Goal: Navigation & Orientation: Find specific page/section

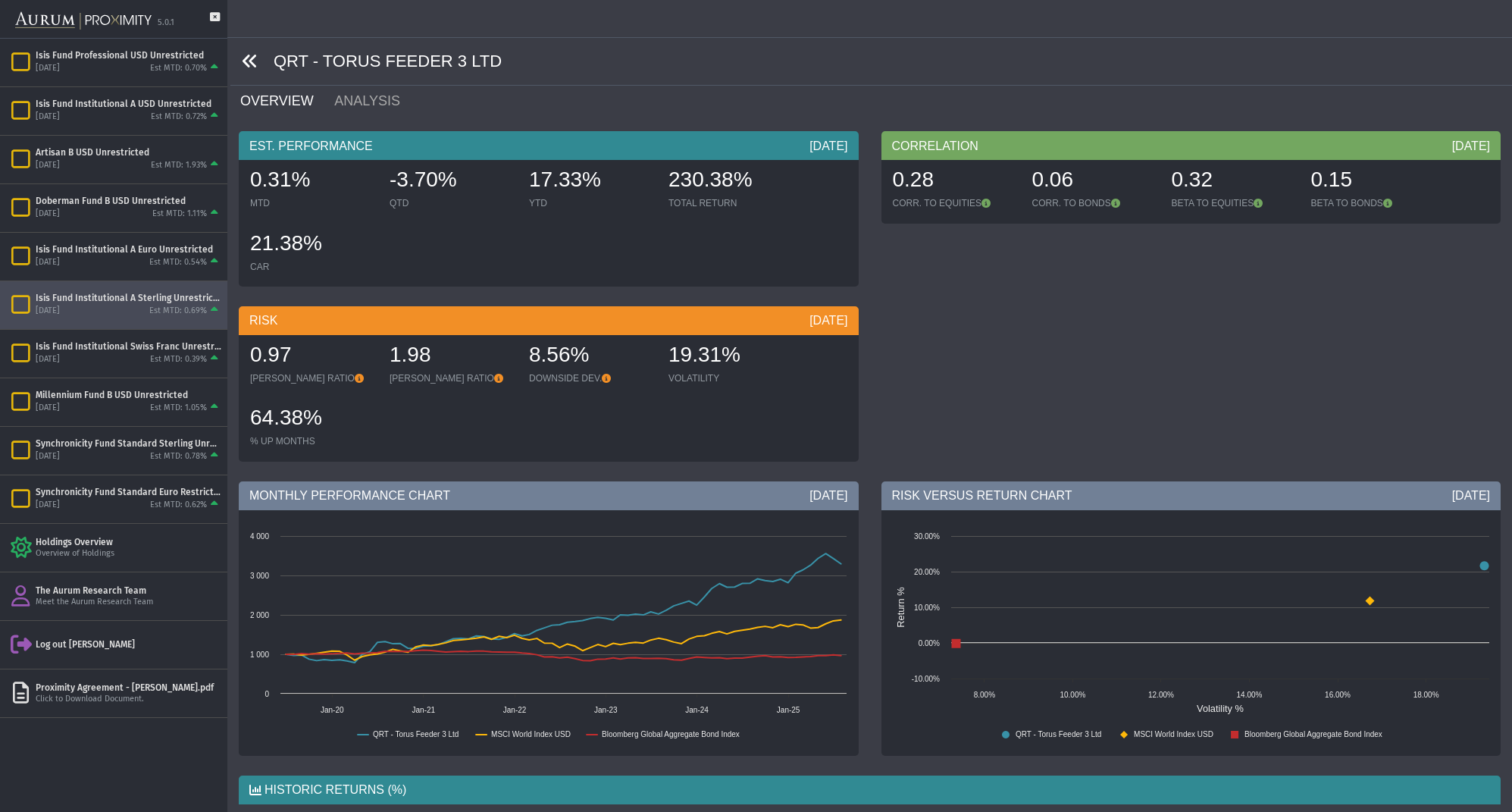
click at [249, 58] on icon at bounding box center [250, 61] width 17 height 17
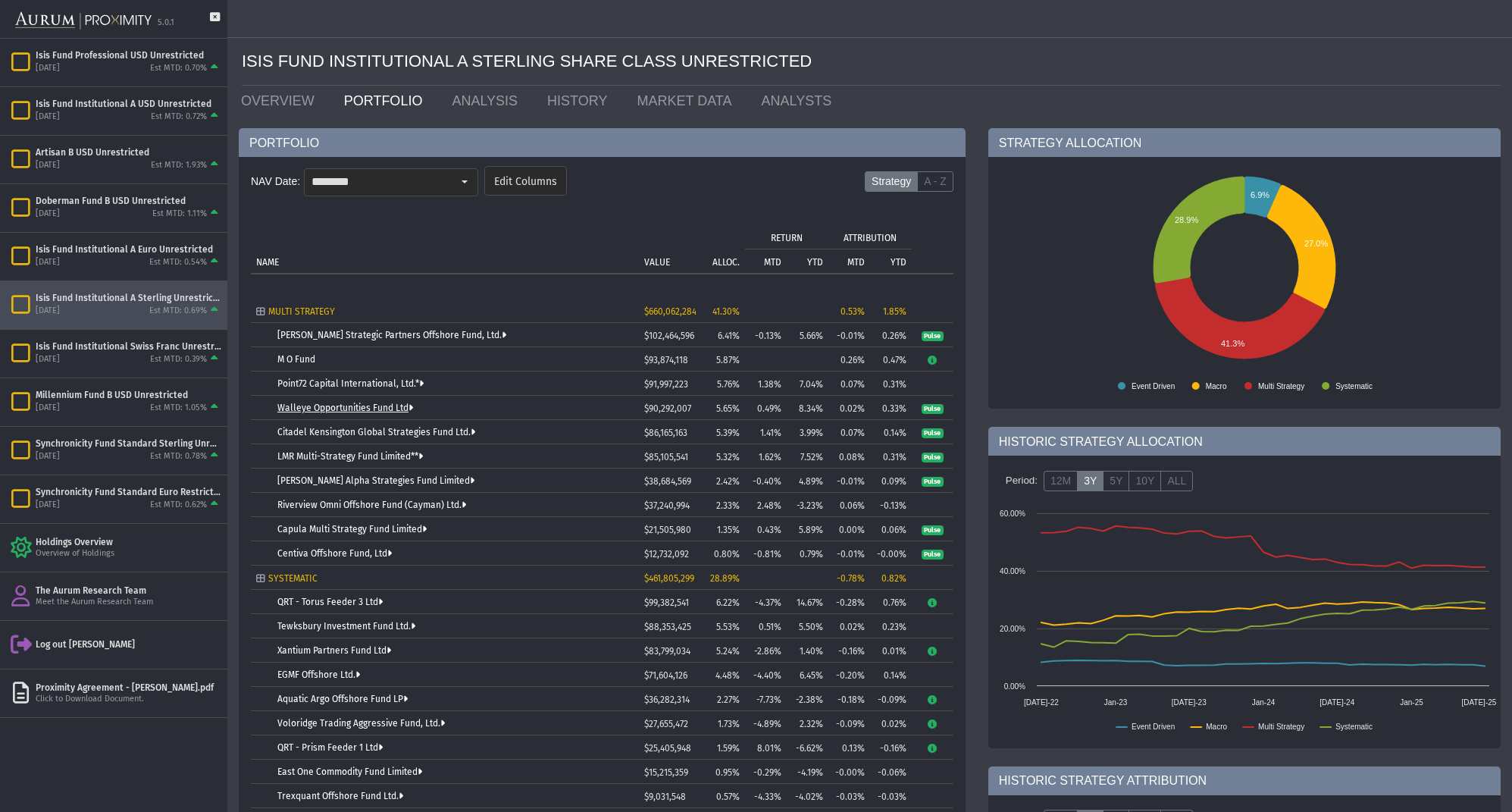
click at [366, 407] on link "Walleye Opportunities Fund Ltd" at bounding box center [345, 408] width 135 height 10
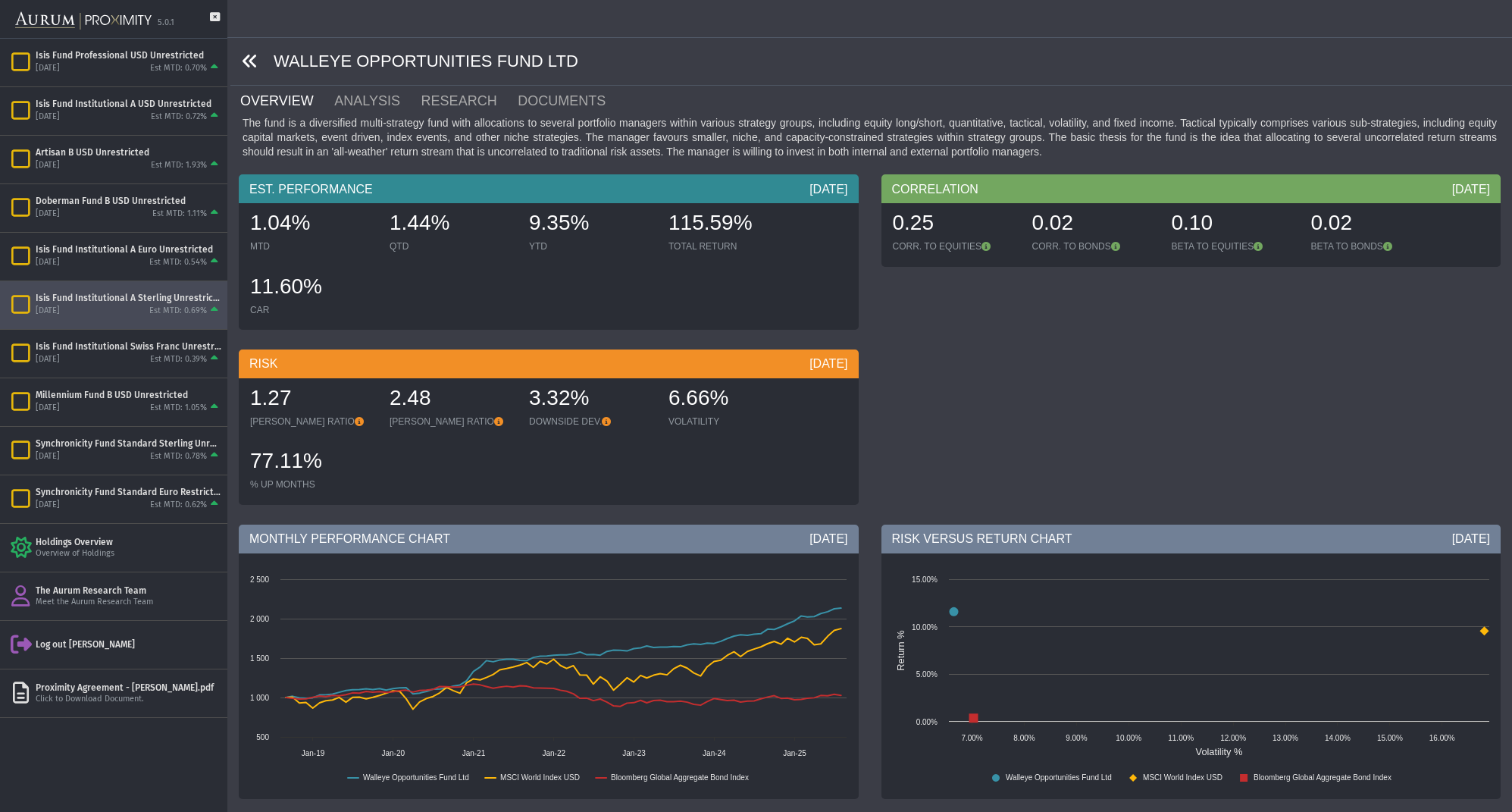
click at [251, 64] on icon at bounding box center [250, 61] width 17 height 17
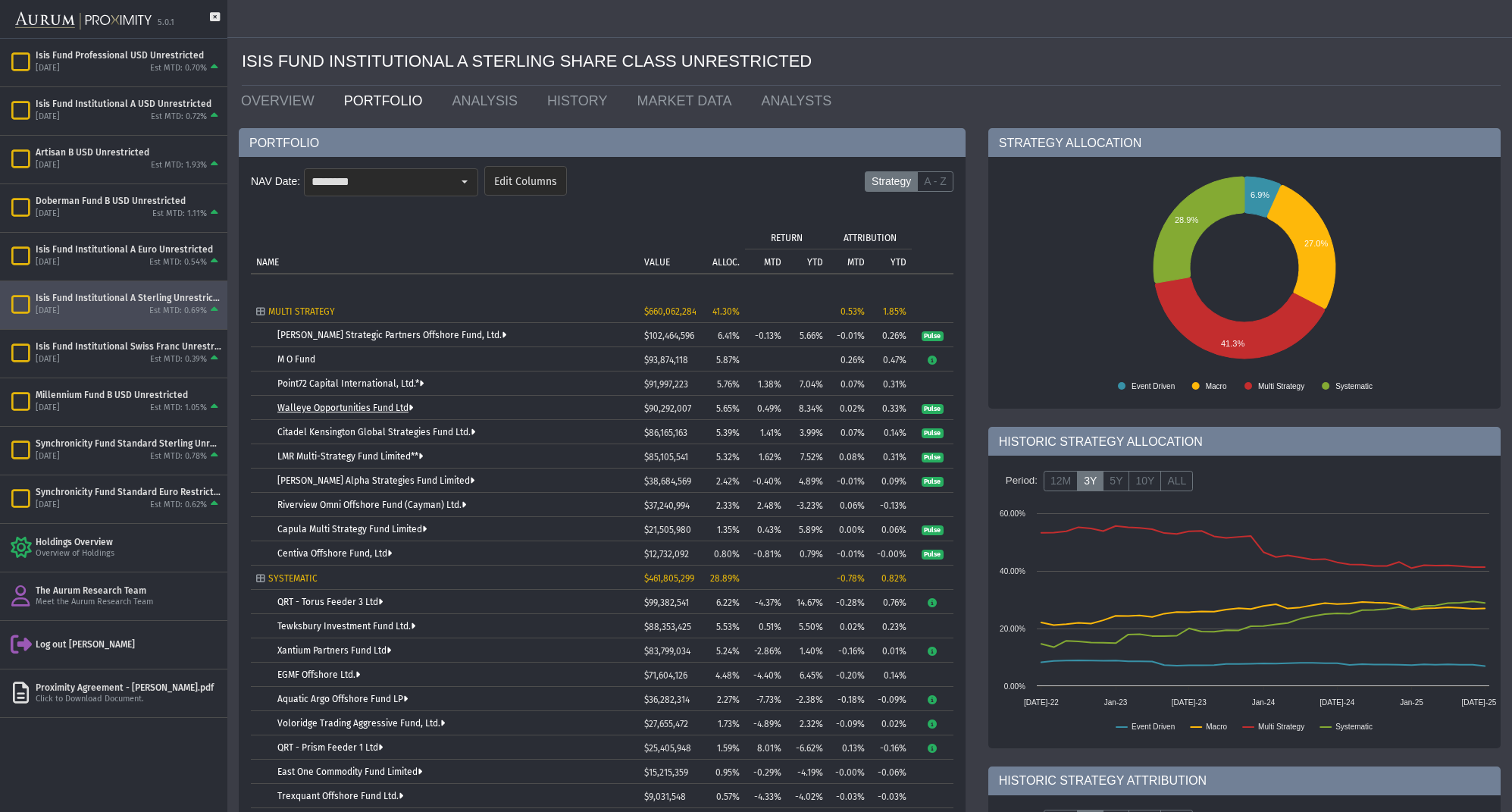
click at [308, 411] on link "Walleye Opportunities Fund Ltd" at bounding box center [345, 408] width 135 height 10
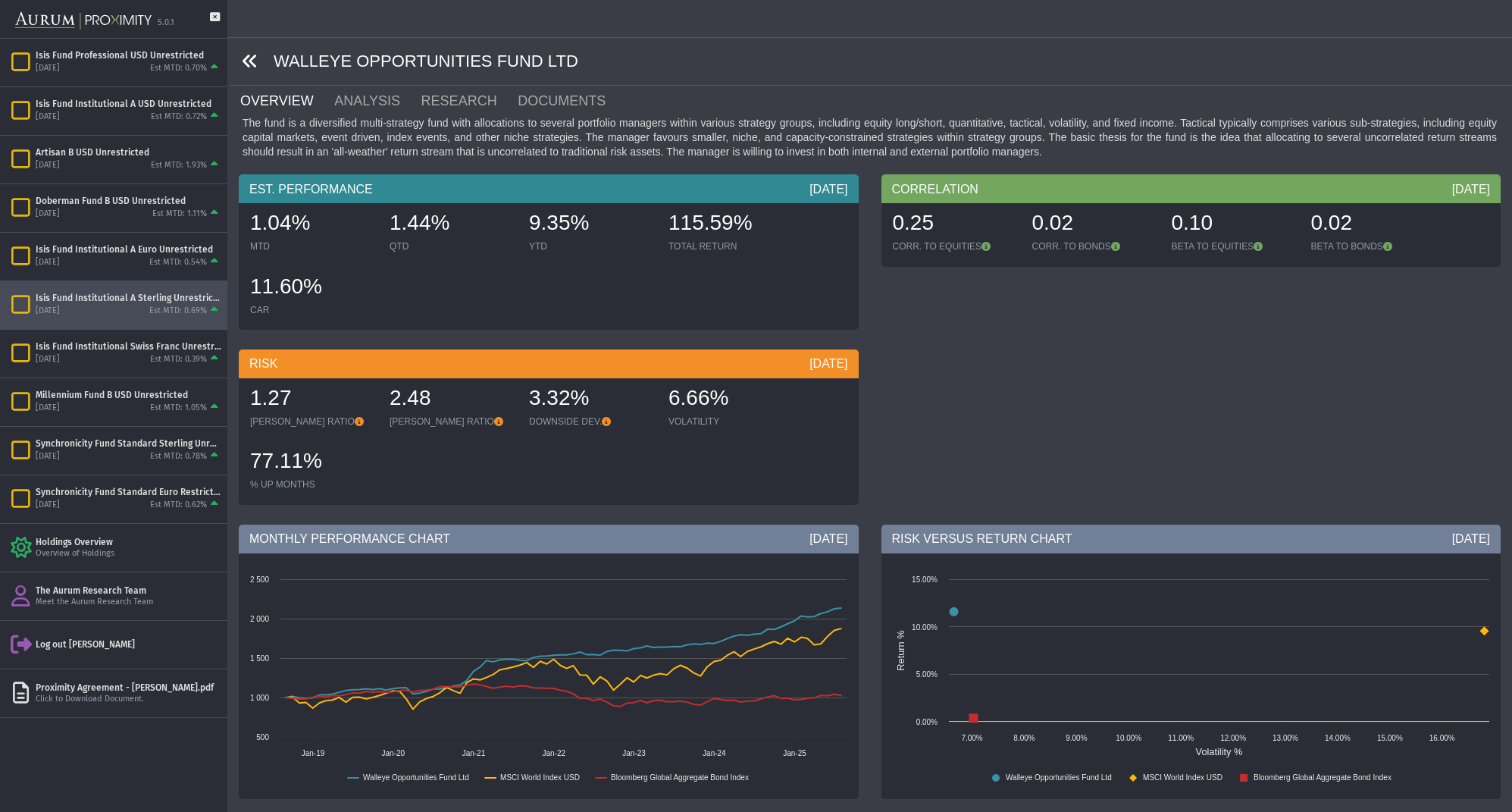
click at [256, 62] on icon at bounding box center [250, 61] width 17 height 17
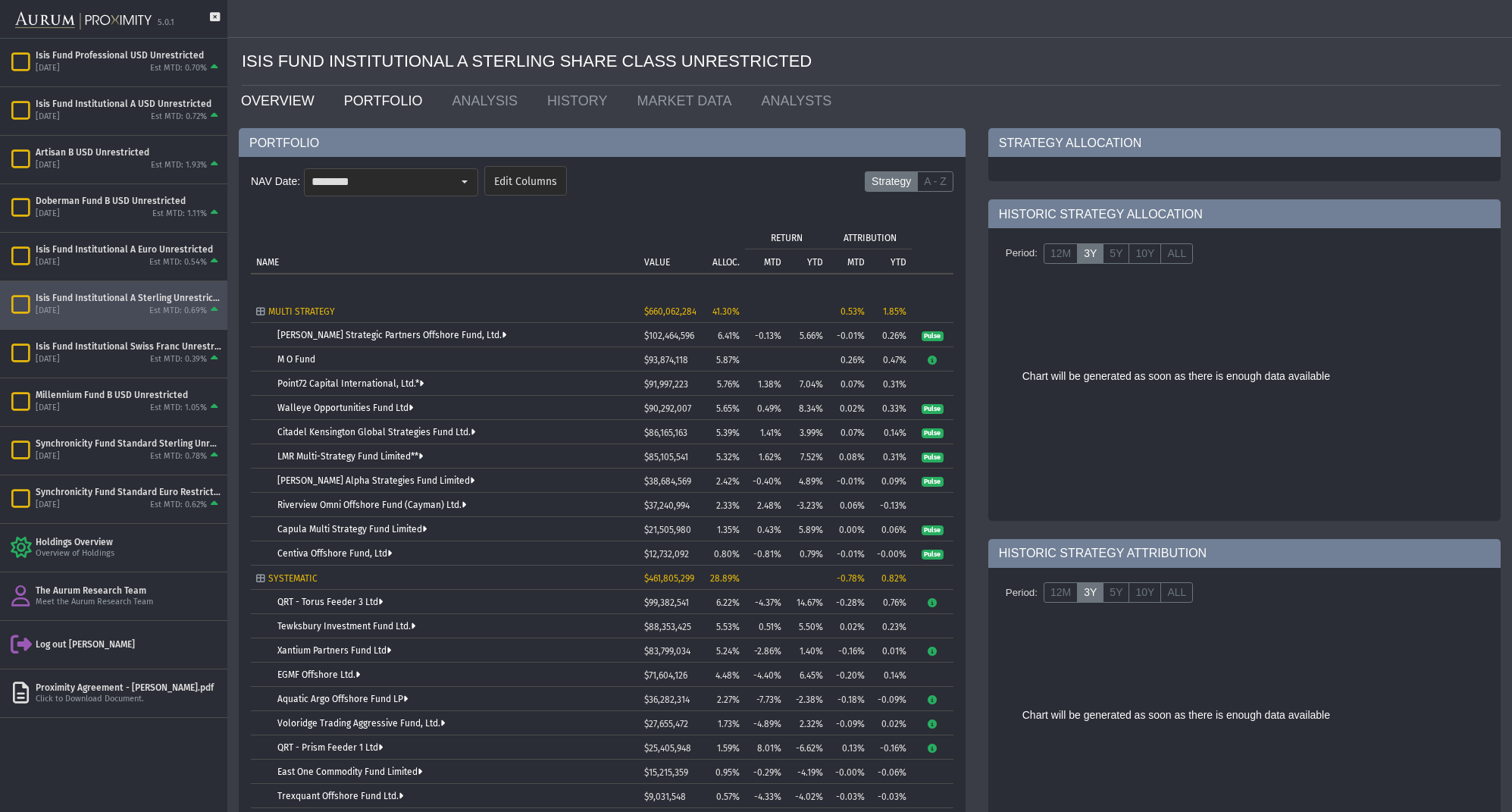
click at [294, 96] on link "OVERVIEW" at bounding box center [281, 100] width 103 height 31
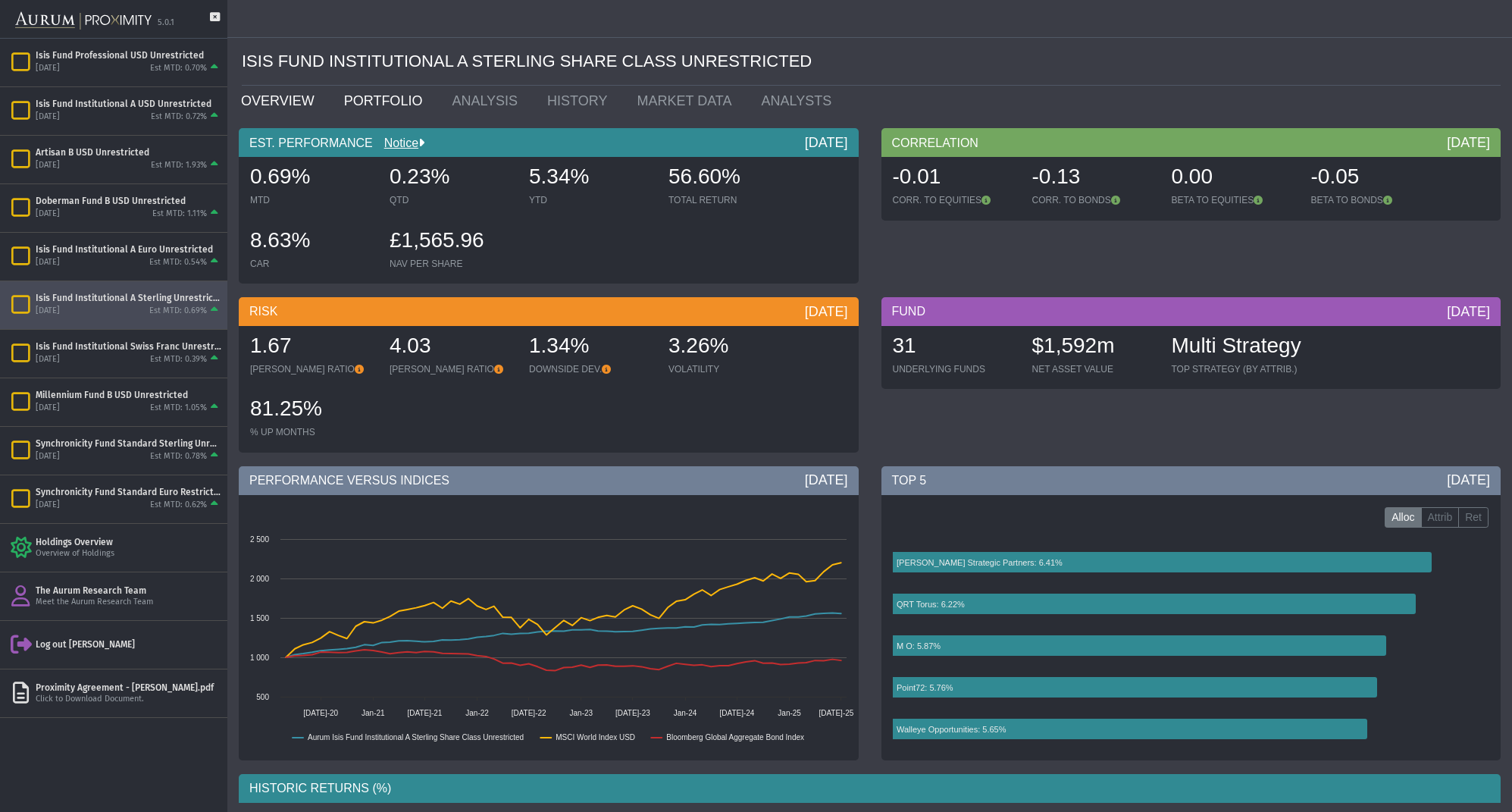
click at [382, 97] on link "PORTFOLIO" at bounding box center [387, 100] width 108 height 31
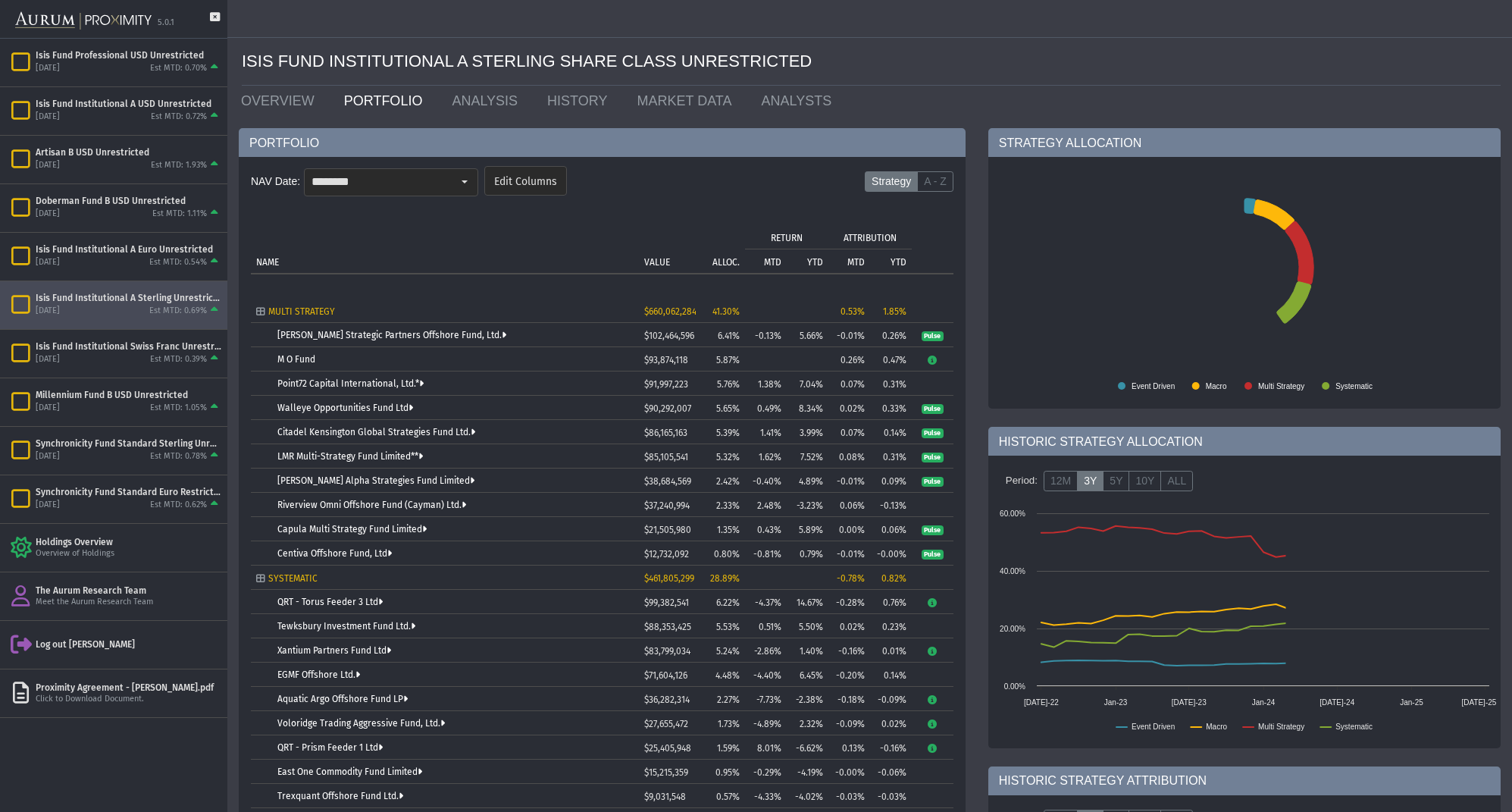
scroll to position [182, 0]
